Goal: Check status: Check status

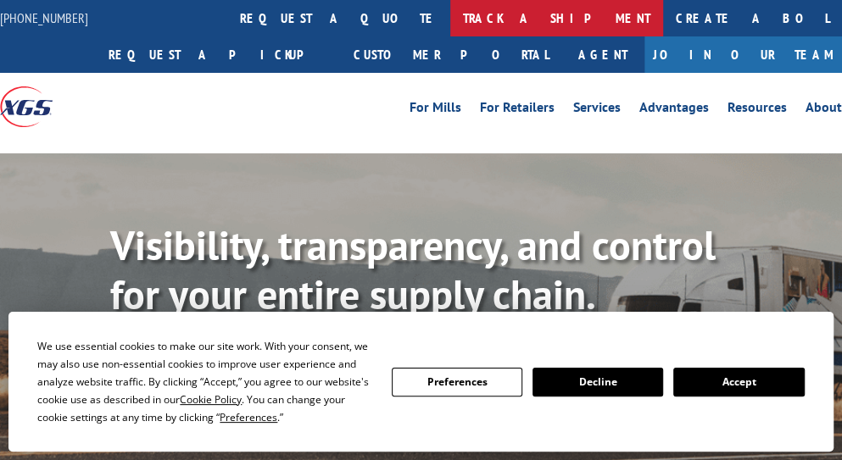
click at [450, 27] on link "track a shipment" at bounding box center [556, 18] width 213 height 36
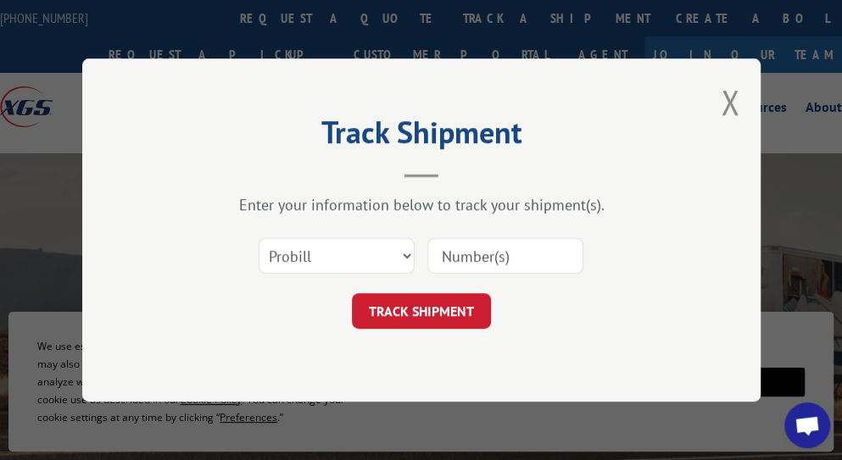
click at [466, 257] on input at bounding box center [505, 256] width 156 height 36
paste input "33505191"
type input "33505191"
click at [435, 305] on button "TRACK SHIPMENT" at bounding box center [421, 311] width 139 height 36
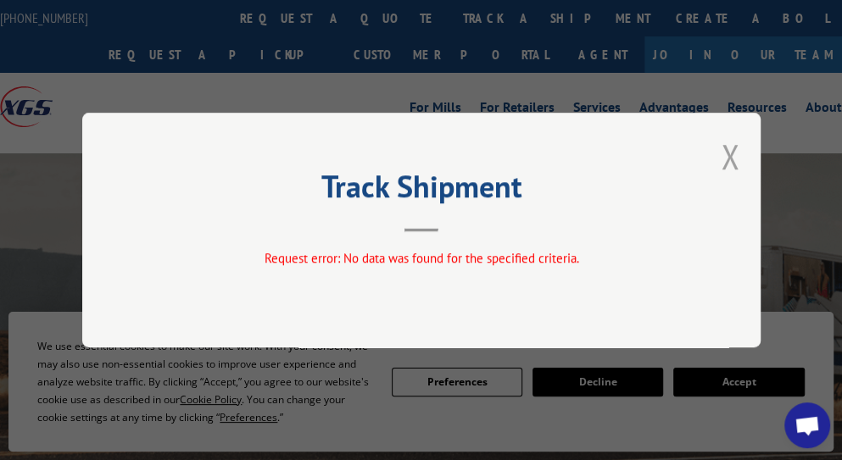
click at [736, 154] on button "Close modal" at bounding box center [729, 156] width 19 height 45
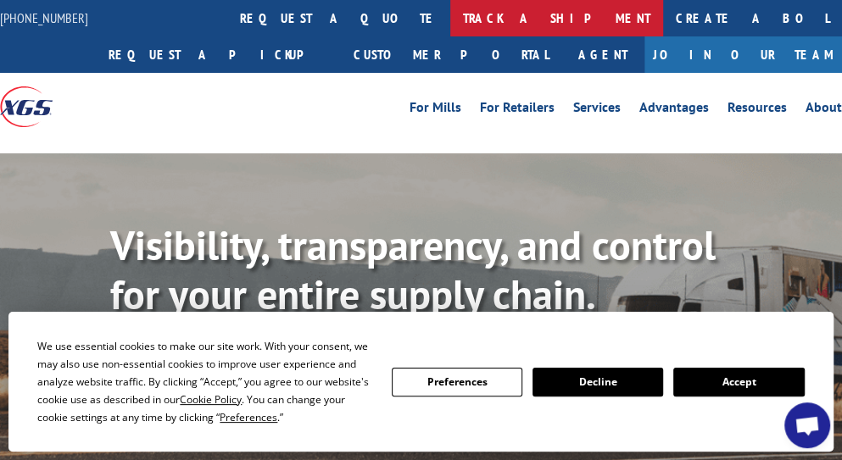
click at [450, 25] on link "track a shipment" at bounding box center [556, 18] width 213 height 36
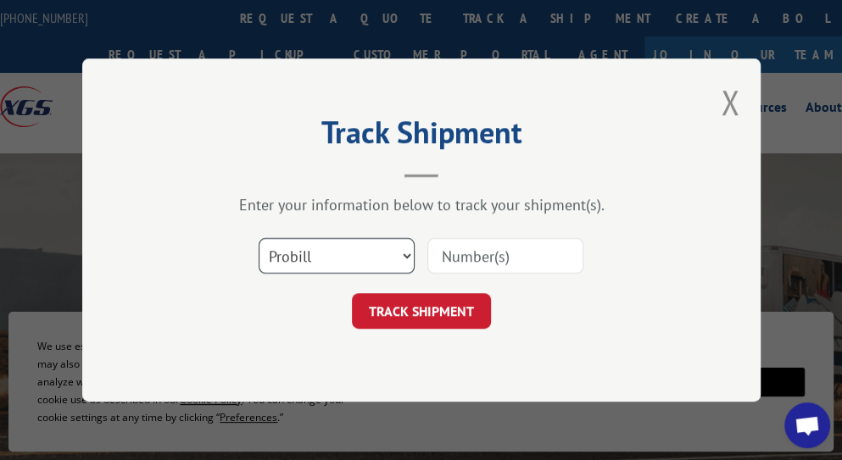
drag, startPoint x: 339, startPoint y: 247, endPoint x: 347, endPoint y: 270, distance: 23.3
click at [339, 247] on select "Select category... Probill BOL PO" at bounding box center [337, 256] width 156 height 36
click at [259, 238] on select "Select category... Probill BOL PO" at bounding box center [337, 256] width 156 height 36
click at [343, 264] on select "Select category... Probill BOL PO" at bounding box center [337, 256] width 156 height 36
select select "bol"
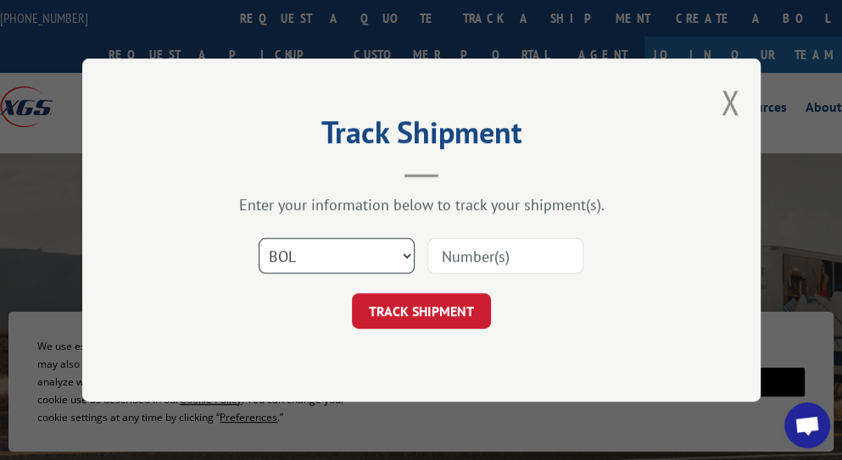
click at [259, 238] on select "Select category... Probill BOL PO" at bounding box center [337, 256] width 156 height 36
click at [458, 269] on input at bounding box center [505, 256] width 156 height 36
paste input "33505191"
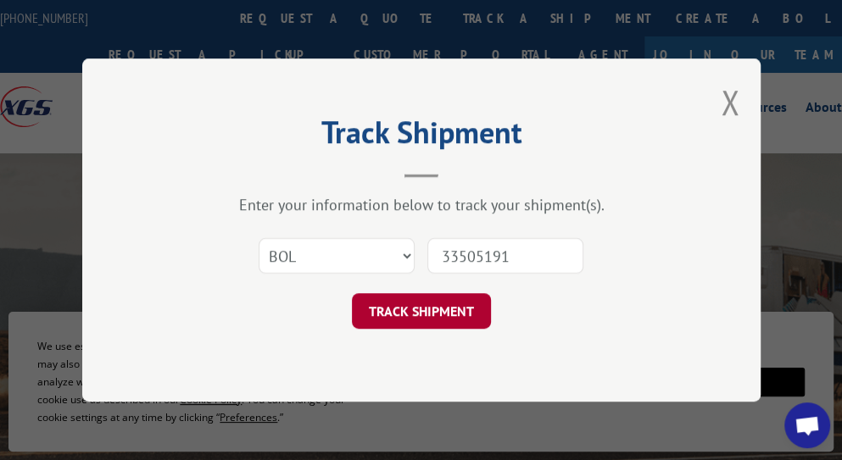
type input "33505191"
click at [452, 319] on button "TRACK SHIPMENT" at bounding box center [421, 311] width 139 height 36
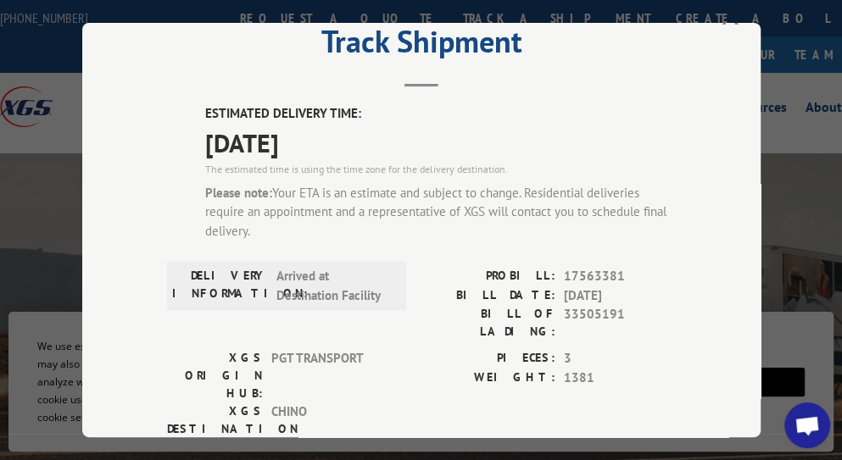
scroll to position [85, 0]
